Goal: Task Accomplishment & Management: Manage account settings

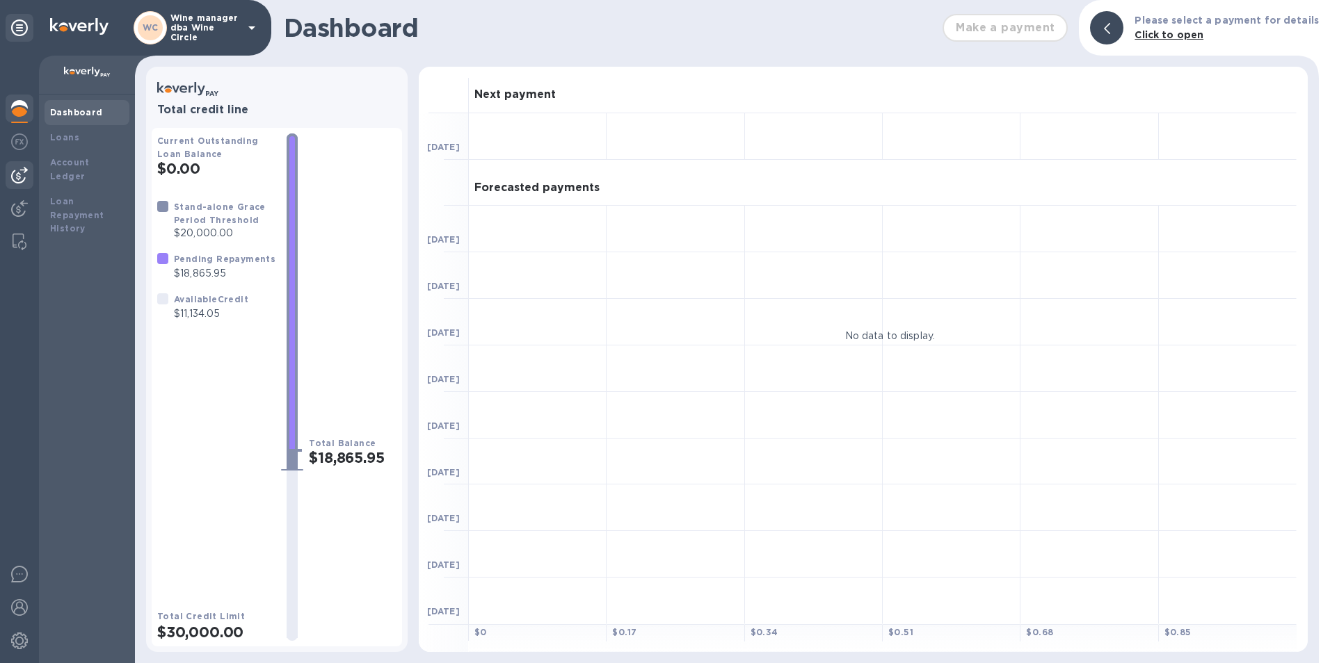
click at [12, 173] on img at bounding box center [19, 175] width 17 height 17
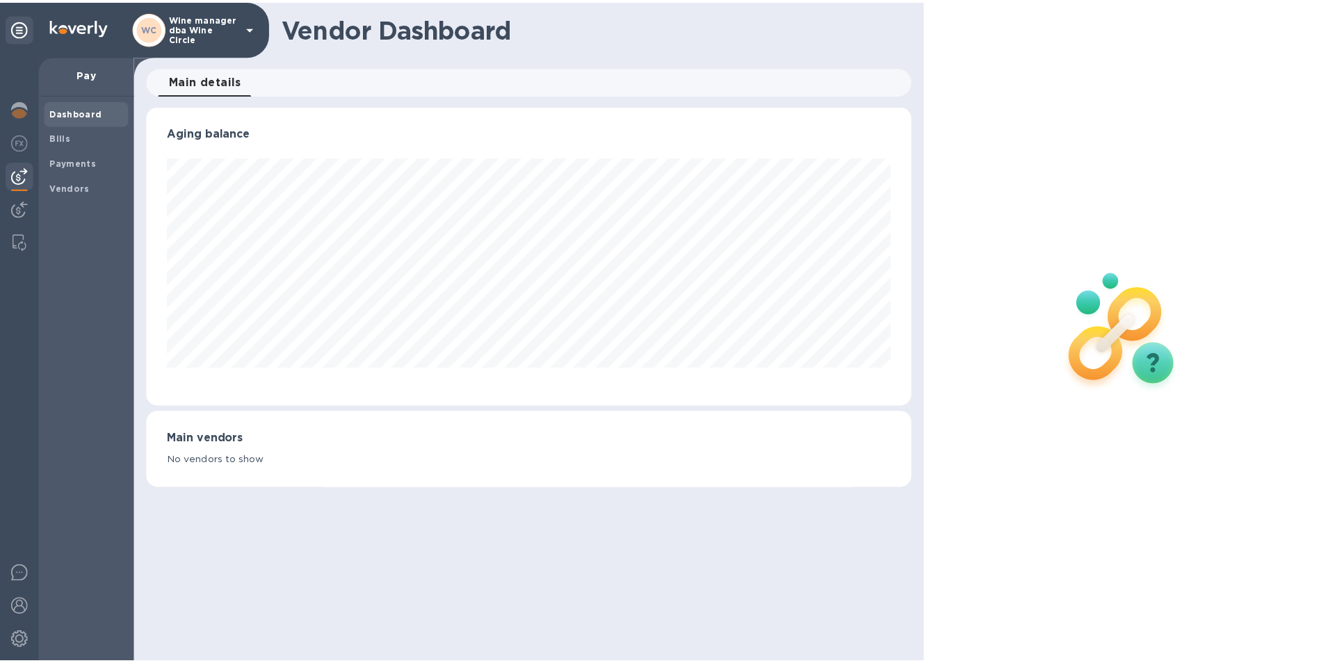
scroll to position [300, 772]
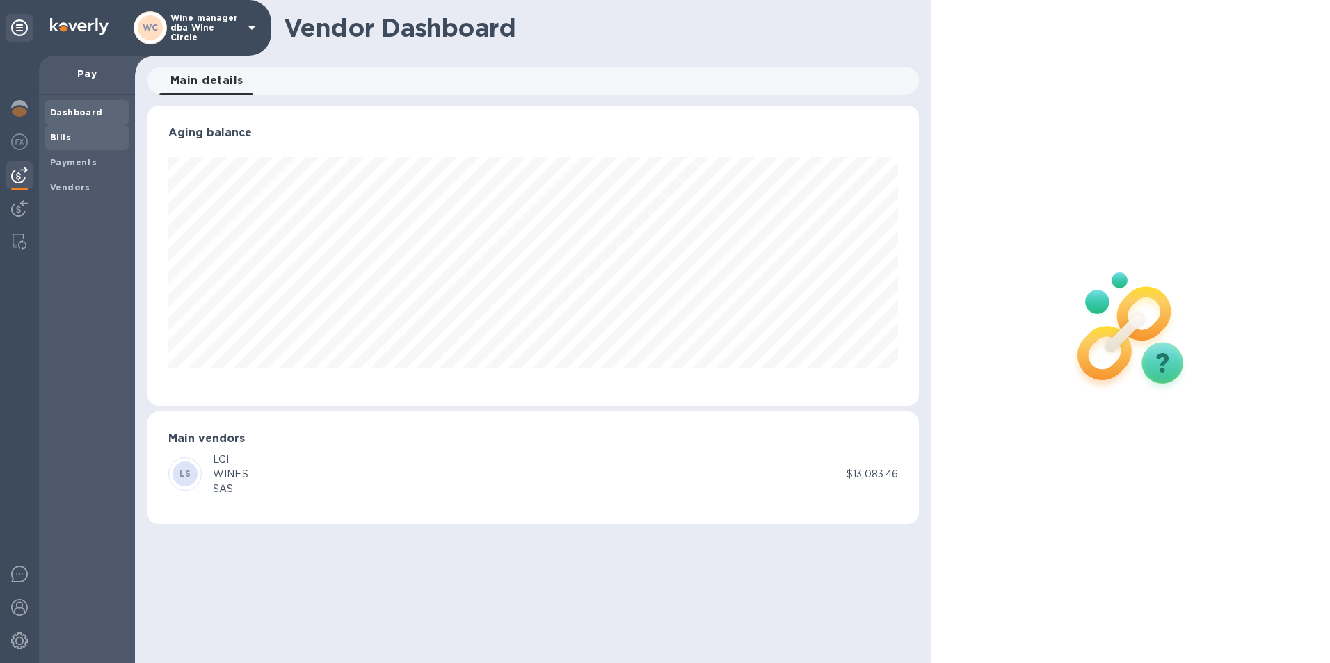
click at [54, 134] on b "Bills" at bounding box center [60, 137] width 21 height 10
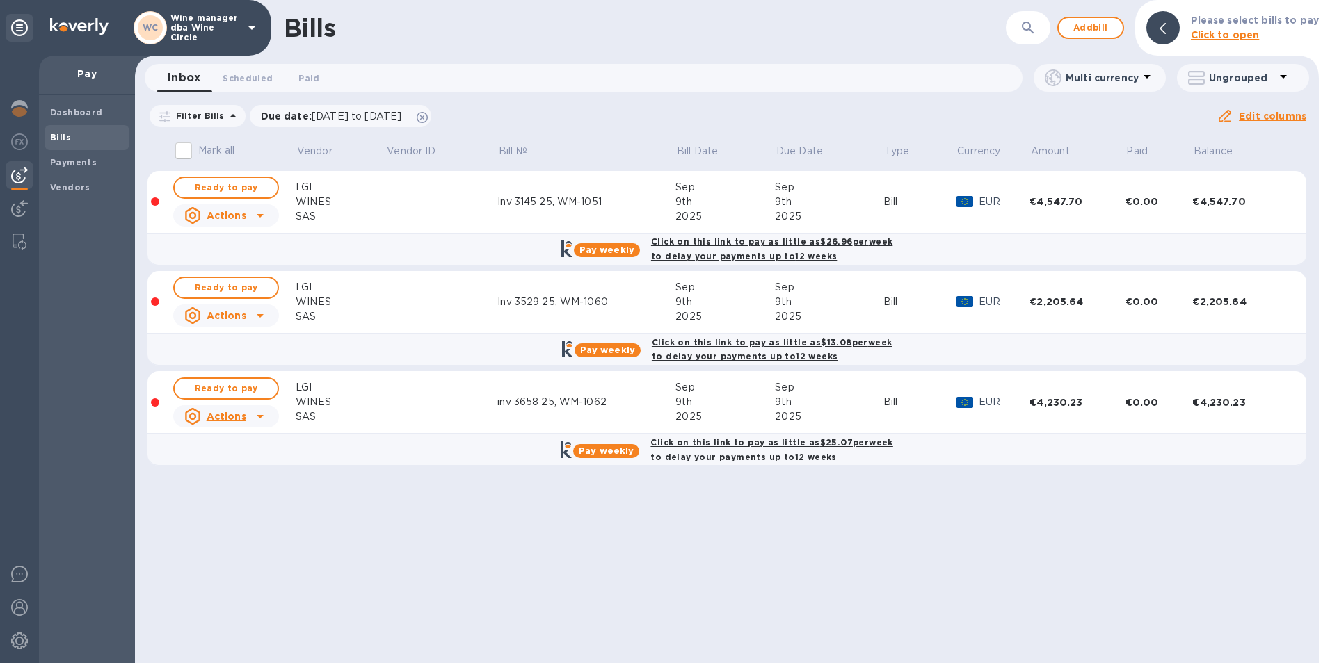
click at [181, 150] on input "Mark all" at bounding box center [183, 150] width 29 height 29
click at [180, 150] on input "Mark all" at bounding box center [183, 150] width 29 height 29
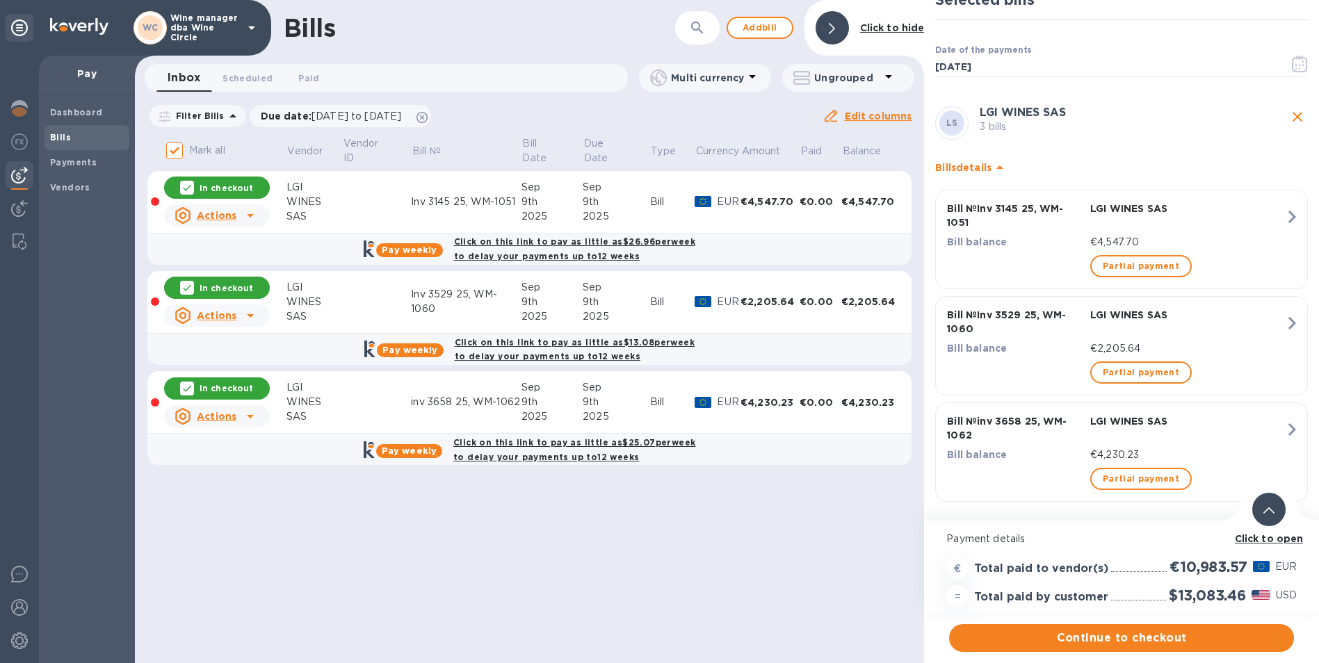
scroll to position [31, 0]
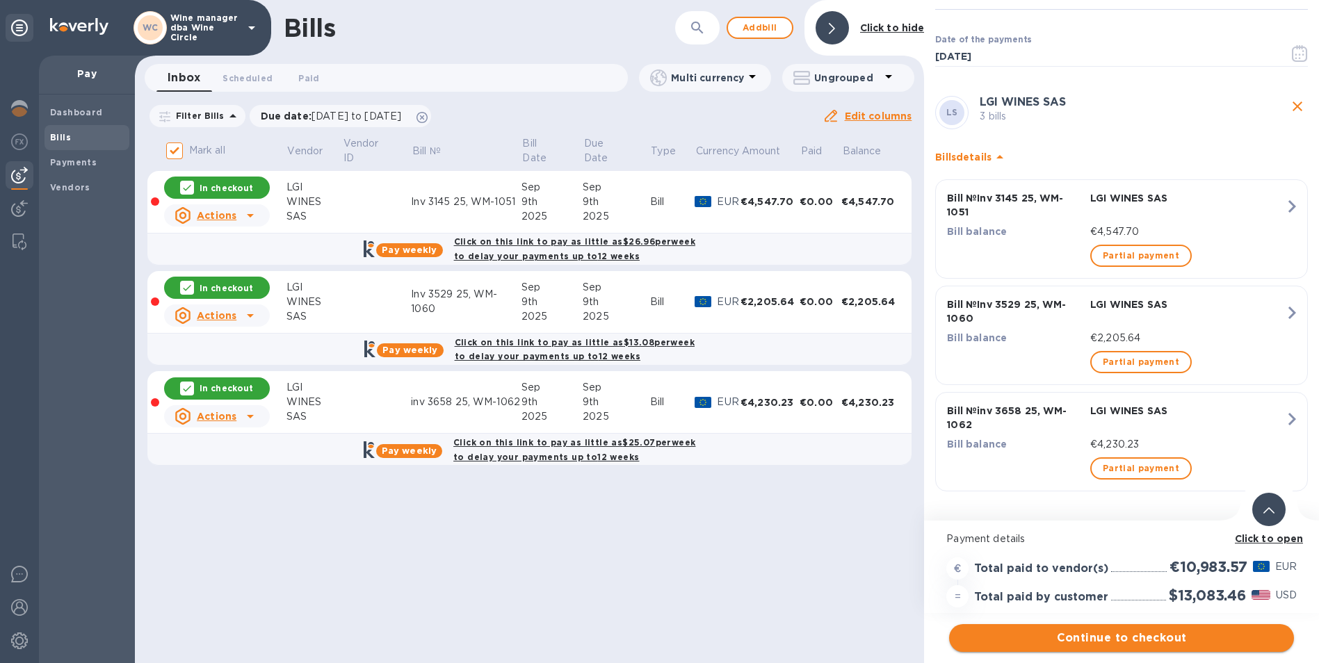
click at [1123, 636] on span "Continue to checkout" at bounding box center [1121, 638] width 323 height 17
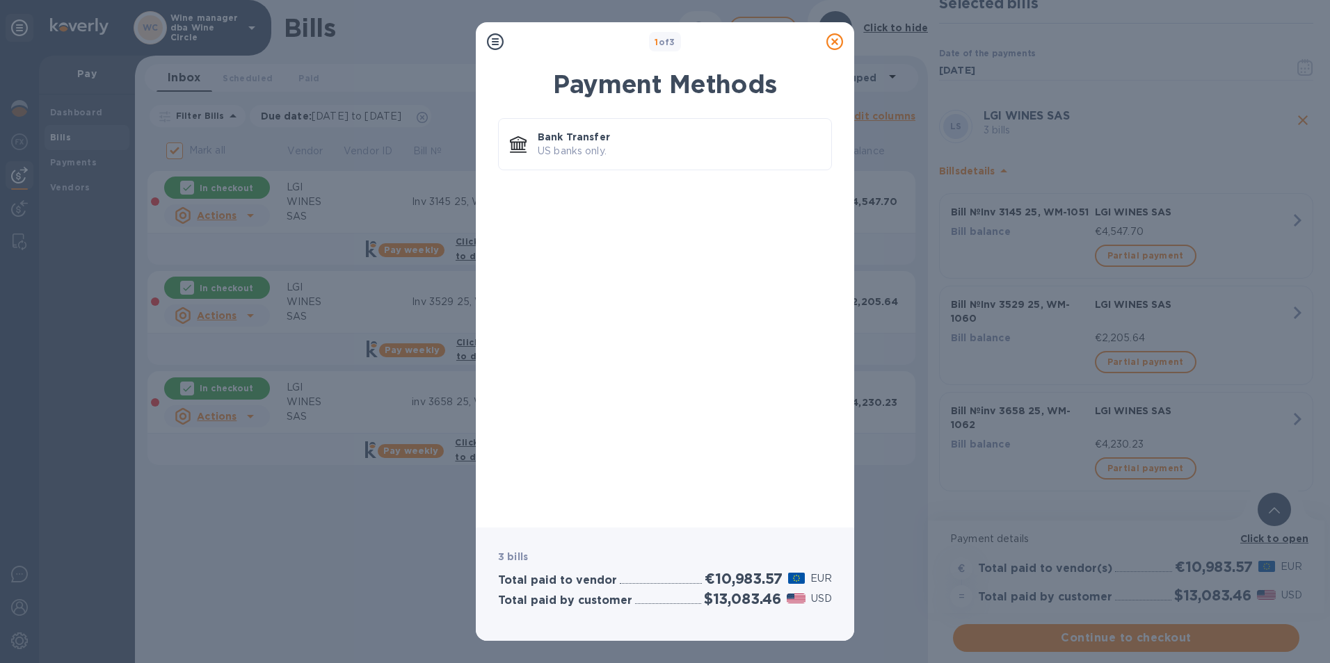
click at [832, 42] on icon at bounding box center [834, 41] width 17 height 17
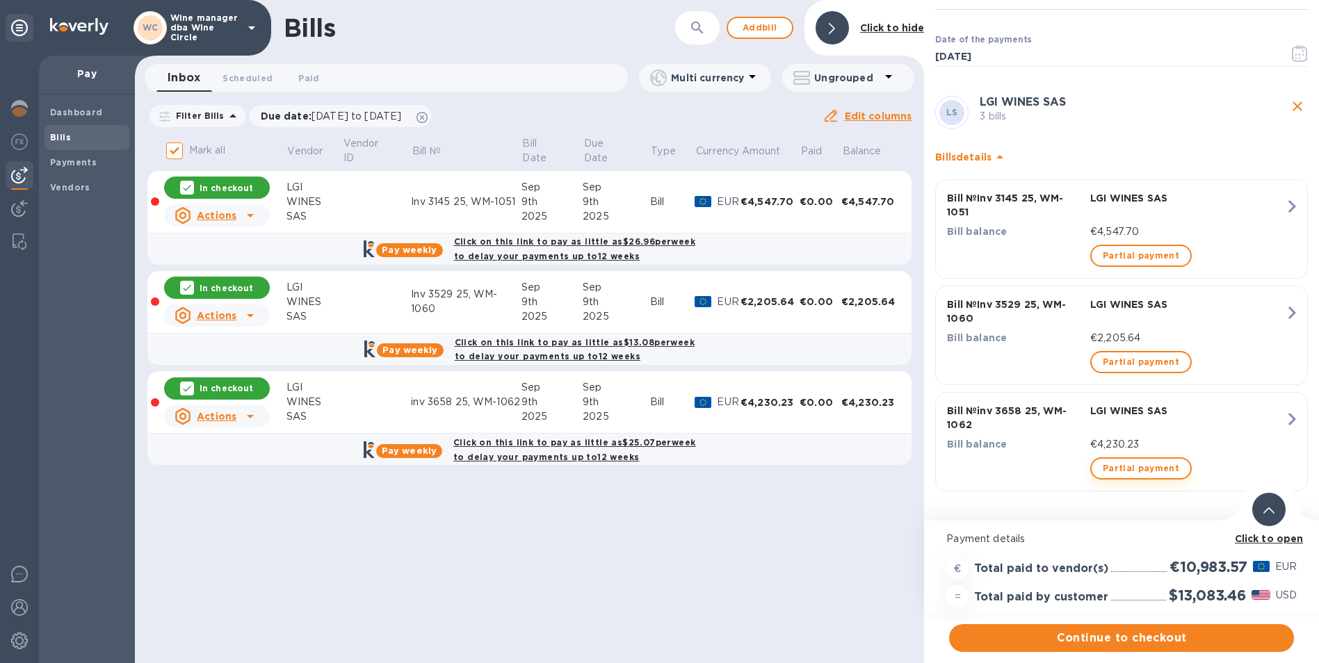
scroll to position [10, 0]
click at [1262, 533] on b "Click to open" at bounding box center [1269, 538] width 69 height 11
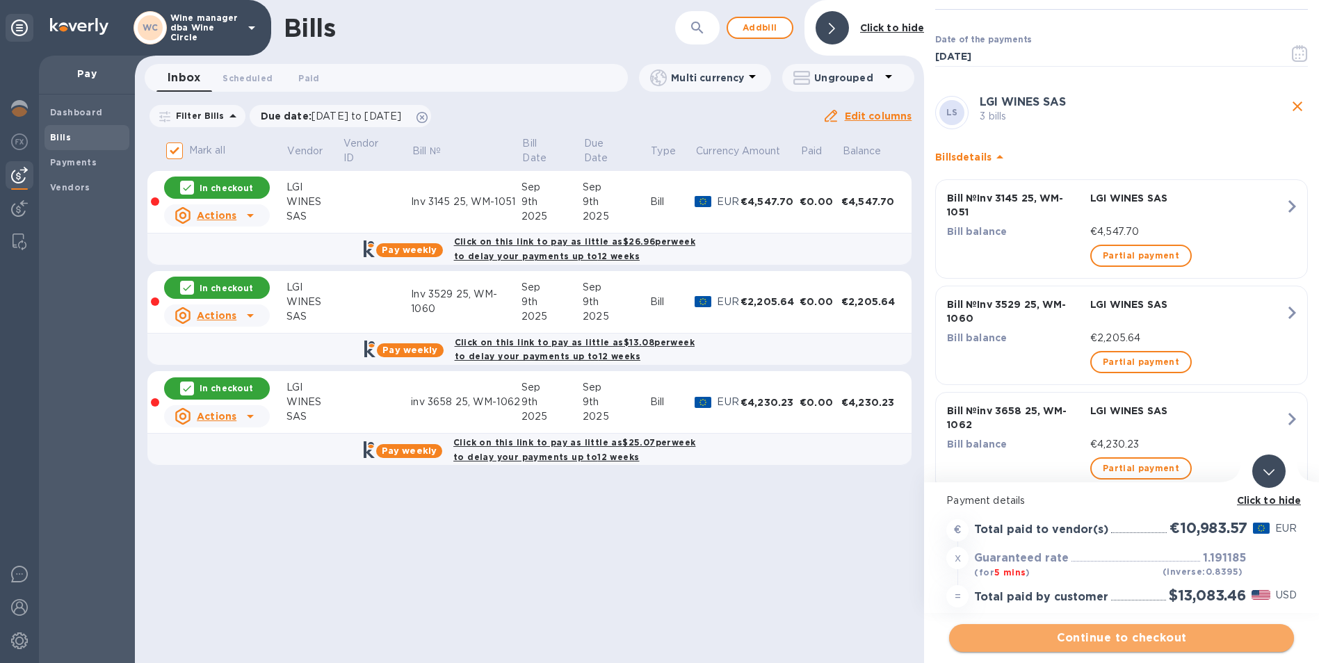
click at [1100, 631] on span "Continue to checkout" at bounding box center [1121, 638] width 323 height 17
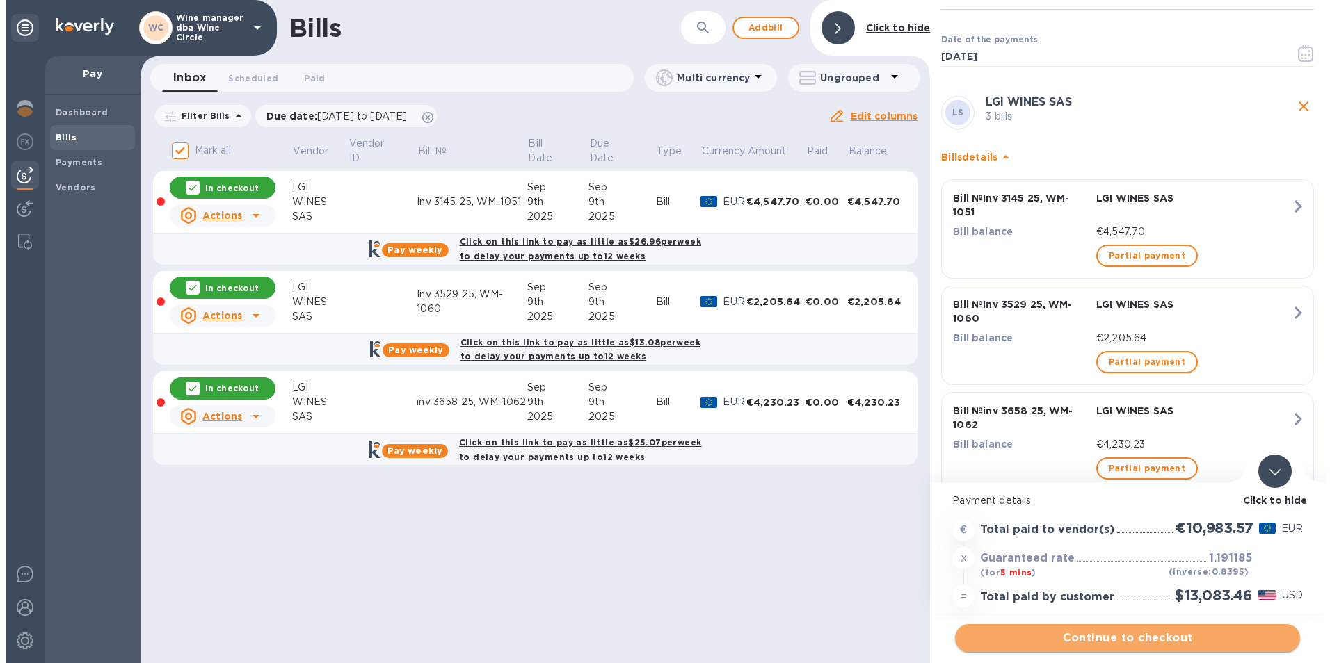
scroll to position [0, 0]
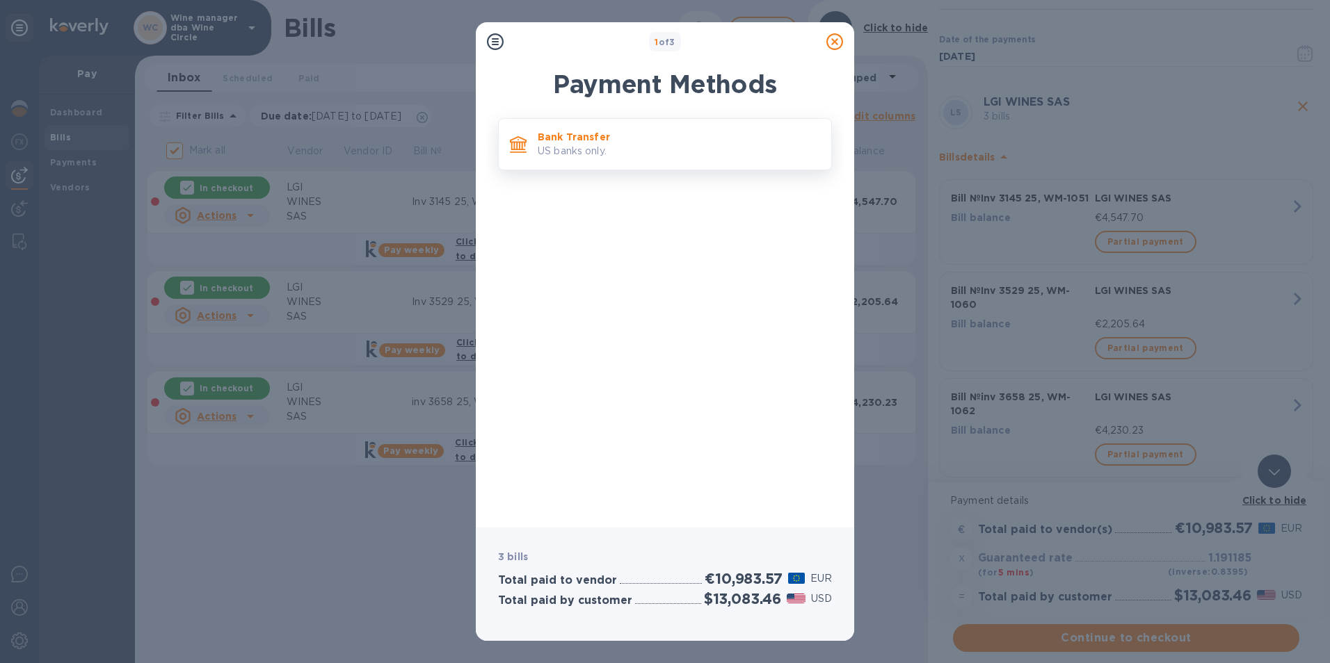
click at [659, 152] on p "US banks only." at bounding box center [679, 151] width 282 height 15
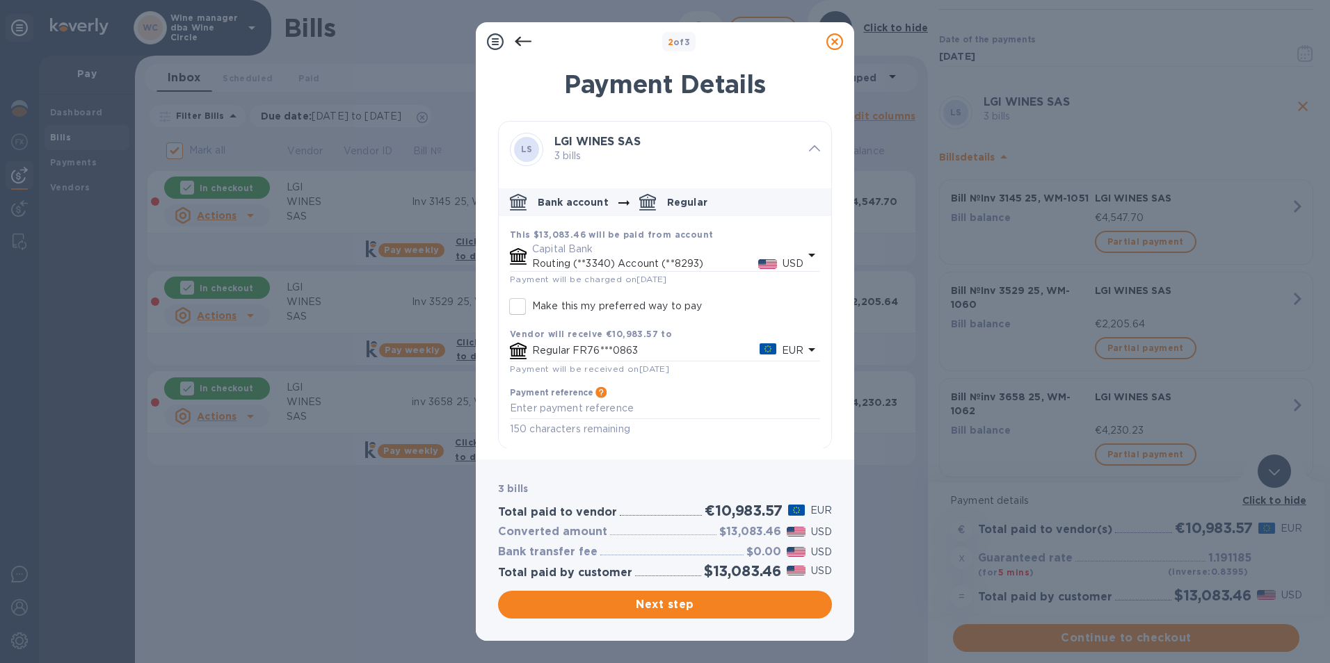
click at [834, 40] on icon at bounding box center [834, 41] width 17 height 17
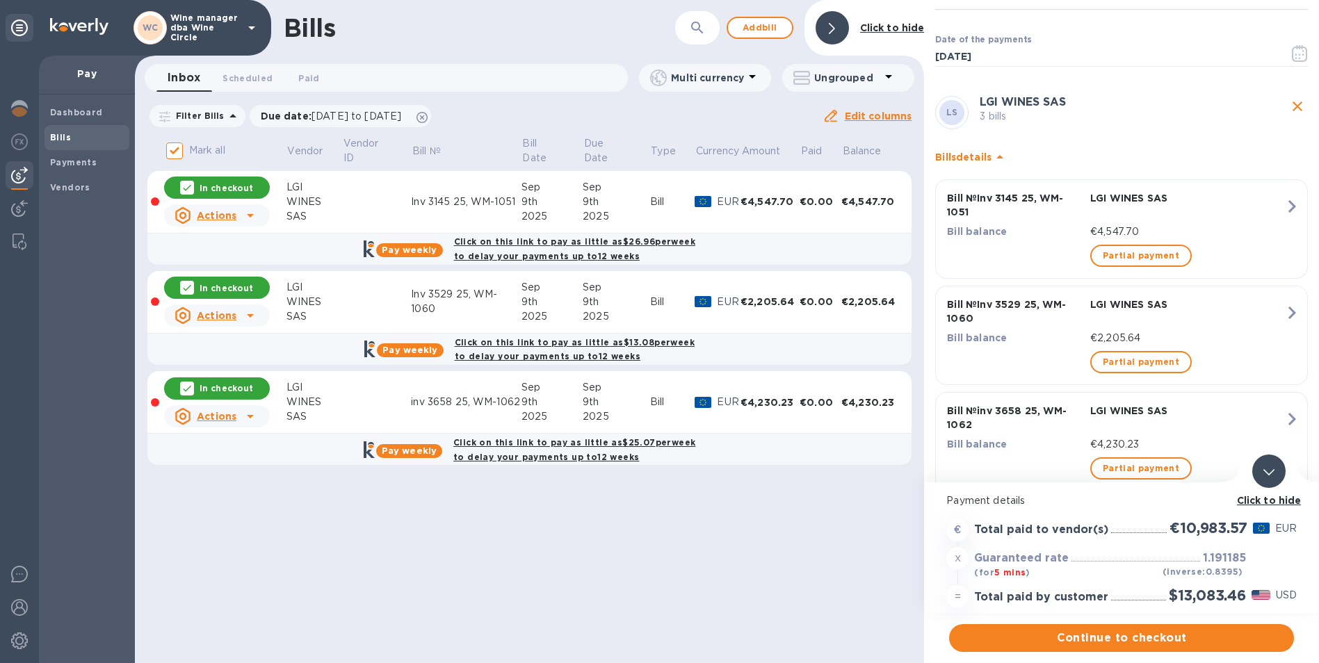
click at [186, 181] on div "In checkout" at bounding box center [217, 188] width 106 height 22
checkbox input "false"
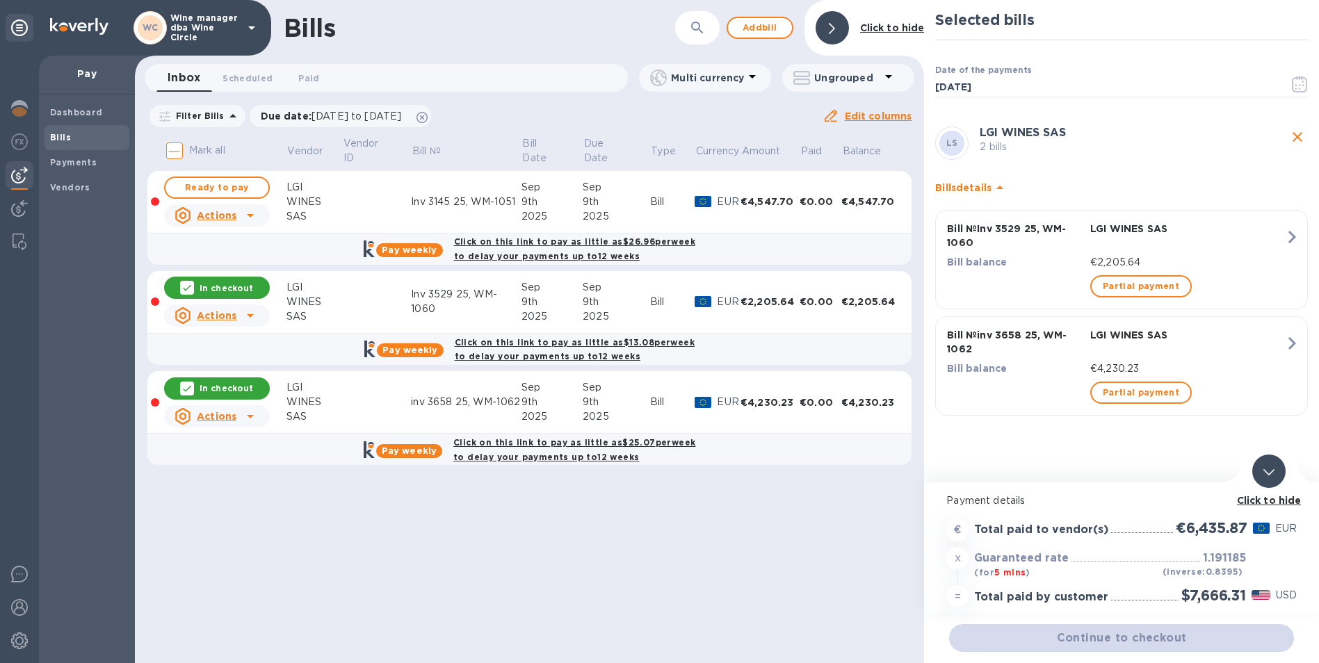
click at [186, 293] on icon at bounding box center [186, 287] width 11 height 11
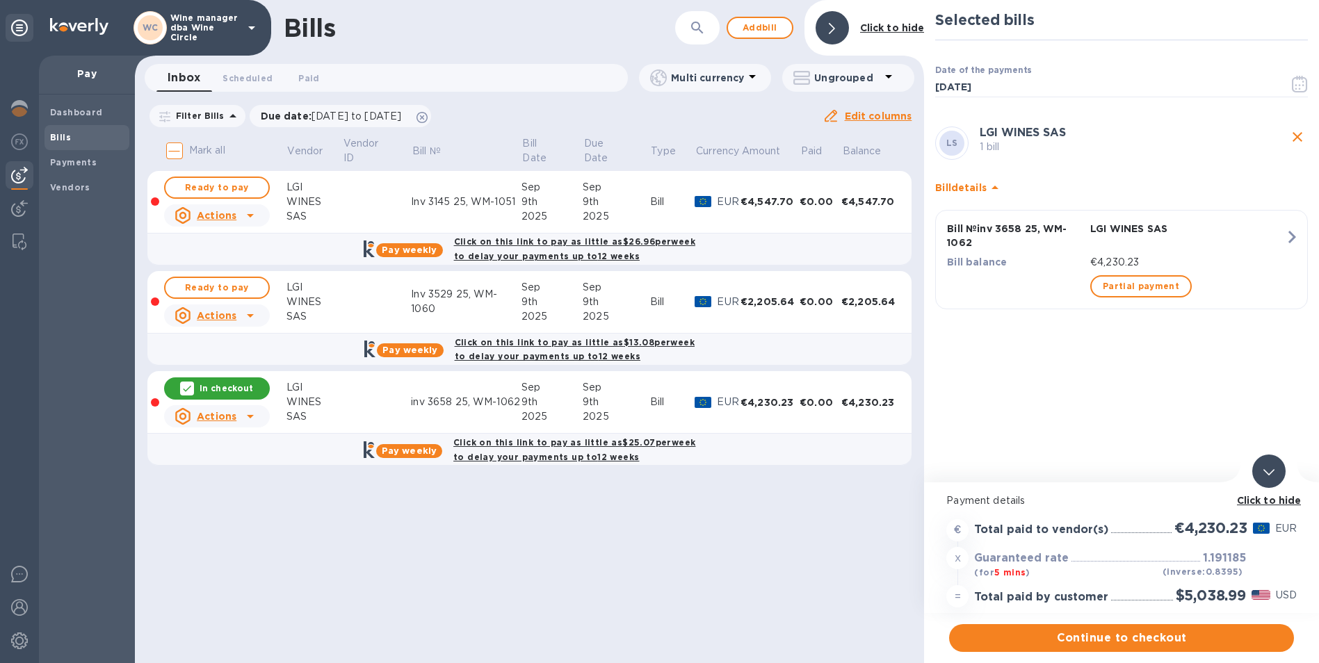
click at [194, 396] on div at bounding box center [187, 389] width 14 height 14
